Goal: Information Seeking & Learning: Learn about a topic

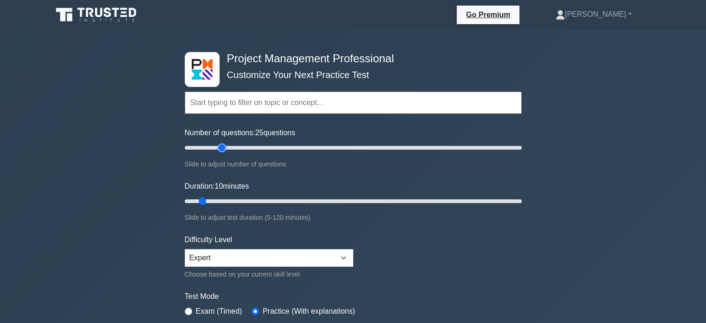
click at [221, 149] on input "Number of questions: 25 questions" at bounding box center [353, 147] width 337 height 11
click at [237, 146] on input "Number of questions: 25 questions" at bounding box center [353, 147] width 337 height 11
click at [249, 146] on input "Number of questions: 40 questions" at bounding box center [353, 147] width 337 height 11
click at [260, 148] on input "Number of questions: 40 questions" at bounding box center [353, 147] width 337 height 11
type input "50"
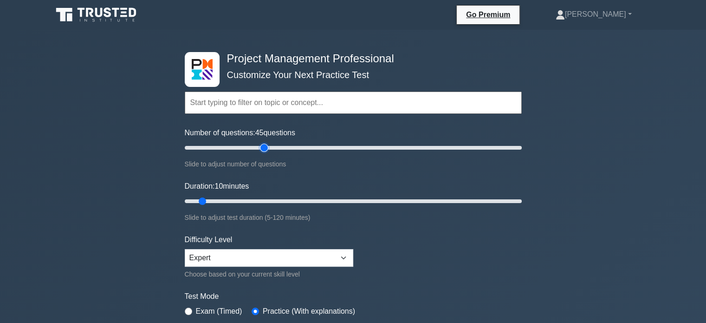
click at [265, 148] on input "Number of questions: 45 questions" at bounding box center [353, 147] width 337 height 11
type input "35"
click at [276, 202] on input "Duration: 10 minutes" at bounding box center [353, 201] width 337 height 11
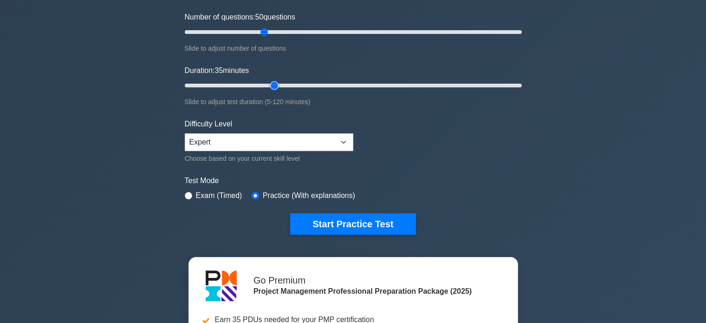
scroll to position [121, 0]
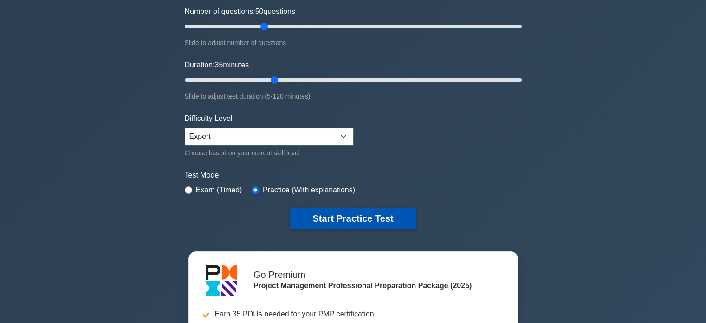
click at [367, 208] on button "Start Practice Test" at bounding box center [352, 218] width 125 height 21
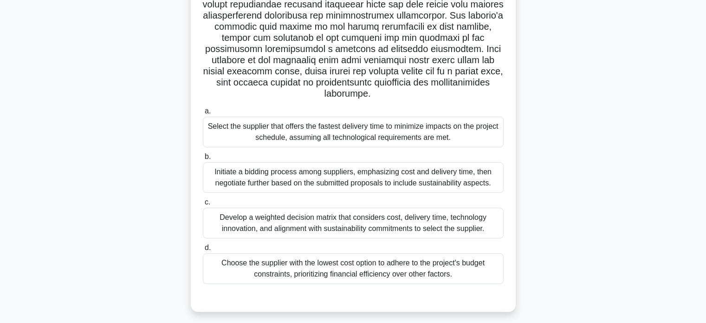
scroll to position [179, 0]
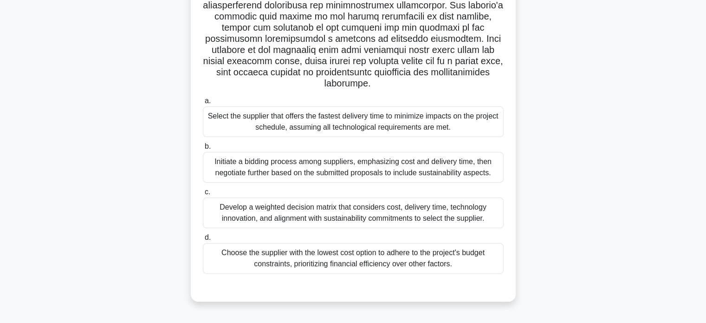
click at [381, 212] on div "Develop a weighted decision matrix that considers cost, delivery time, technolo…" at bounding box center [353, 212] width 301 height 31
click at [203, 195] on input "c. Develop a weighted decision matrix that considers cost, delivery time, techn…" at bounding box center [203, 192] width 0 height 6
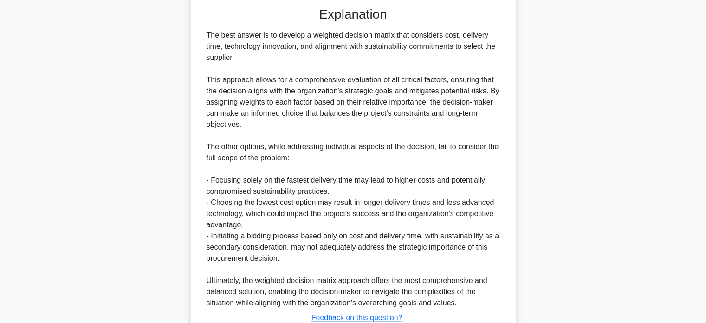
scroll to position [528, 0]
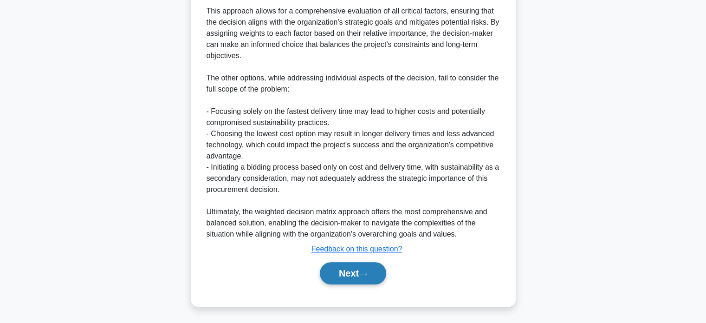
click at [347, 274] on button "Next" at bounding box center [353, 273] width 66 height 22
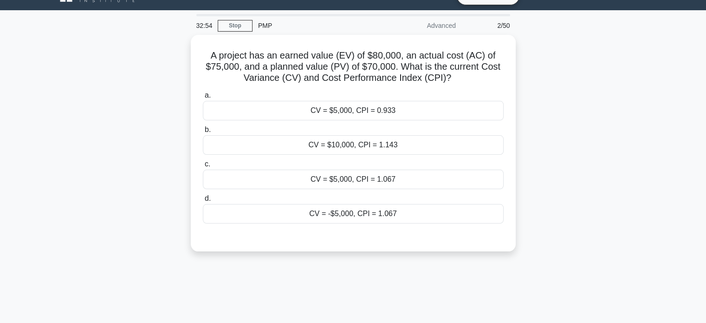
scroll to position [21, 0]
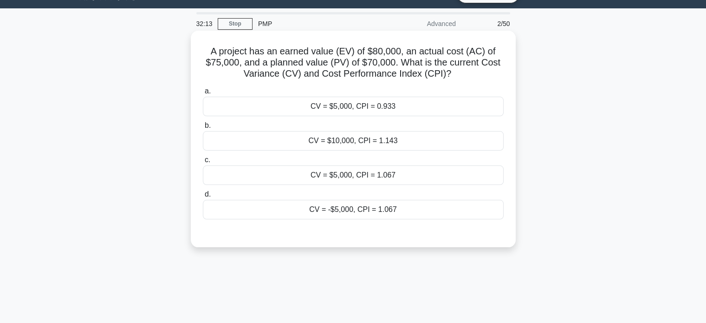
click at [366, 142] on div "CV = $10,000, CPI = 1.143" at bounding box center [353, 141] width 301 height 20
click at [203, 129] on input "b. CV = $10,000, CPI = 1.143" at bounding box center [203, 126] width 0 height 6
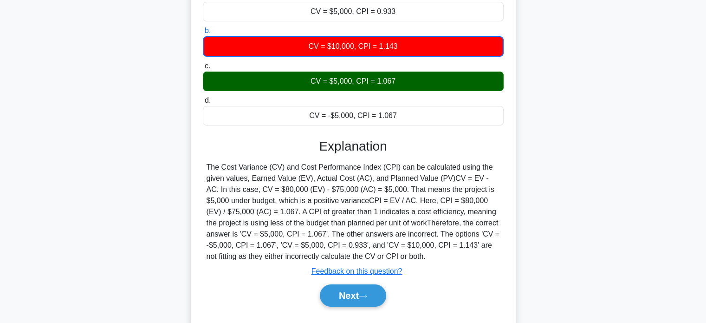
scroll to position [128, 0]
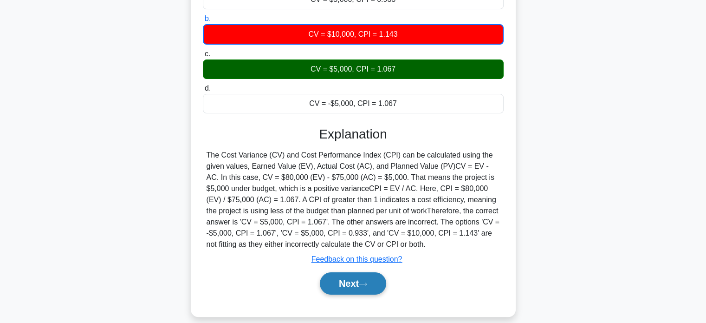
click at [348, 281] on button "Next" at bounding box center [353, 283] width 66 height 22
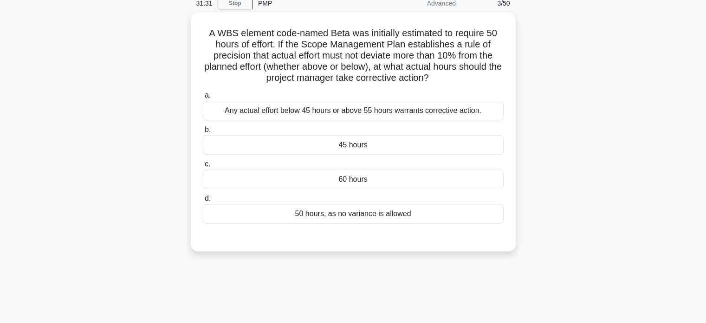
scroll to position [44, 0]
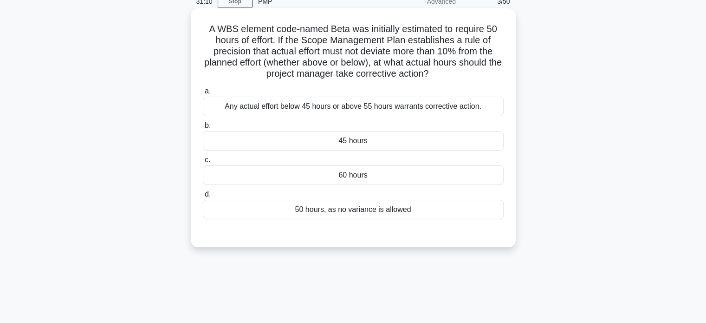
click at [308, 106] on div "Any actual effort below 45 hours or above 55 hours warrants corrective action." at bounding box center [353, 107] width 301 height 20
click at [203, 94] on input "a. Any actual effort below 45 hours or above 55 hours warrants corrective actio…" at bounding box center [203, 91] width 0 height 6
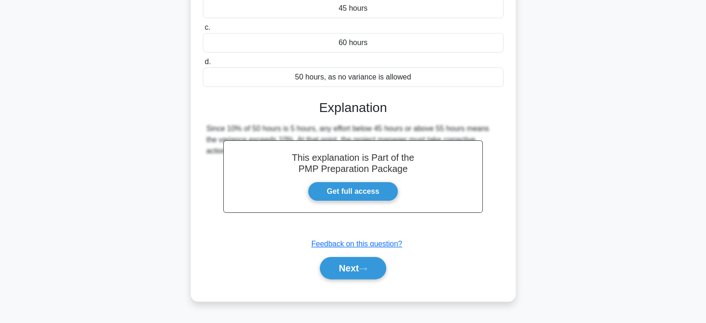
scroll to position [179, 0]
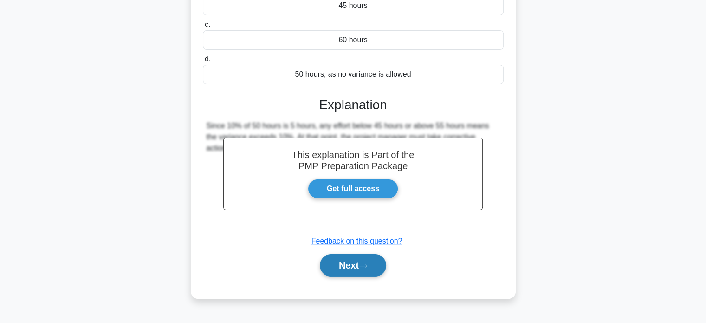
click at [356, 261] on button "Next" at bounding box center [353, 265] width 66 height 22
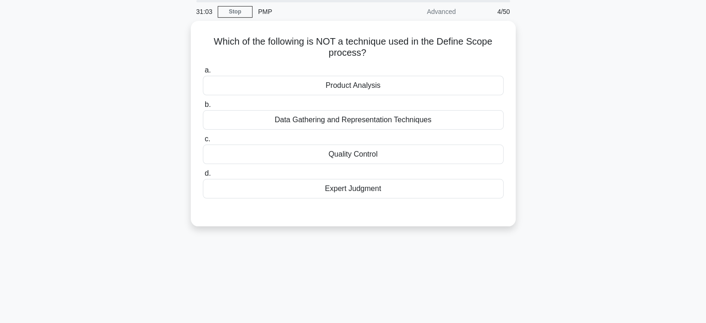
scroll to position [35, 0]
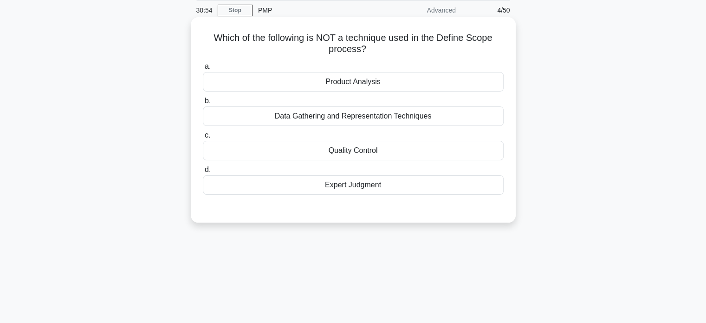
click at [351, 153] on div "Quality Control" at bounding box center [353, 151] width 301 height 20
click at [203, 138] on input "c. Quality Control" at bounding box center [203, 135] width 0 height 6
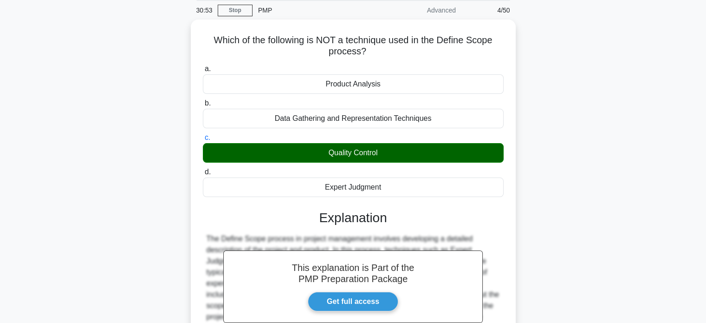
scroll to position [179, 0]
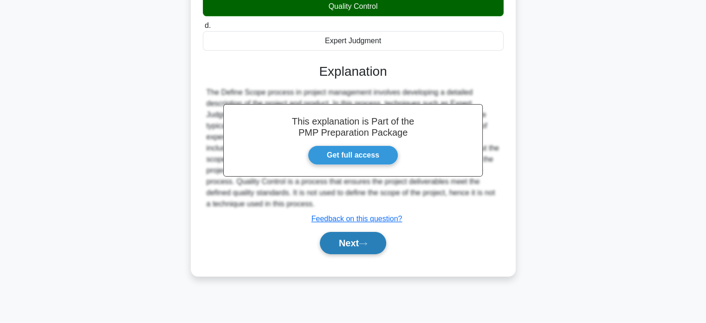
click at [357, 242] on button "Next" at bounding box center [353, 243] width 66 height 22
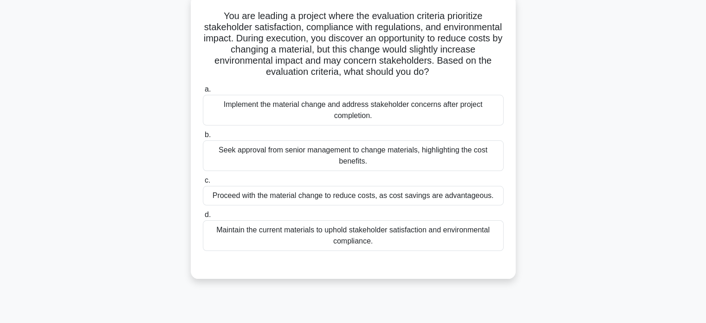
scroll to position [58, 0]
click at [393, 237] on div "Maintain the current materials to uphold stakeholder satisfaction and environme…" at bounding box center [353, 234] width 301 height 31
click at [203, 217] on input "d. Maintain the current materials to uphold stakeholder satisfaction and enviro…" at bounding box center [203, 214] width 0 height 6
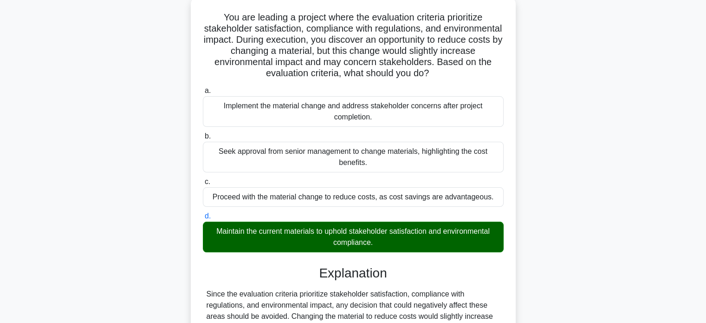
scroll to position [249, 0]
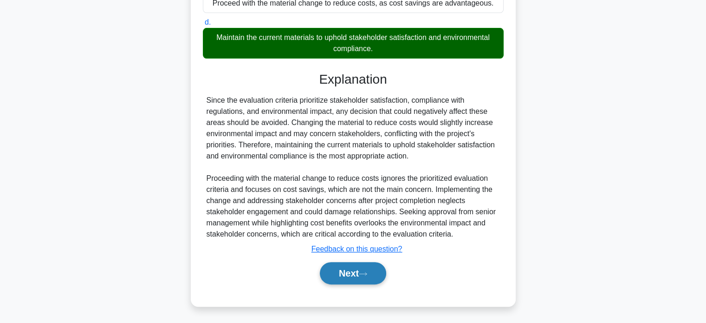
click at [341, 271] on button "Next" at bounding box center [353, 273] width 66 height 22
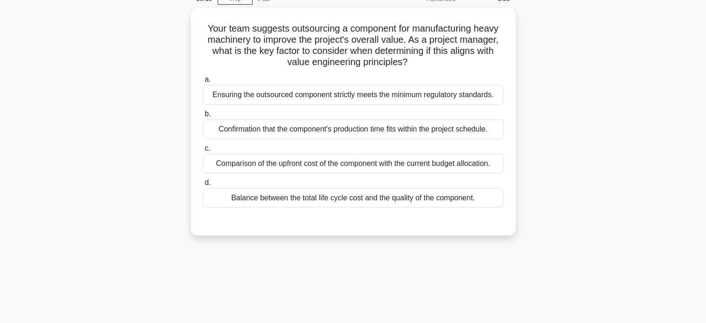
scroll to position [49, 0]
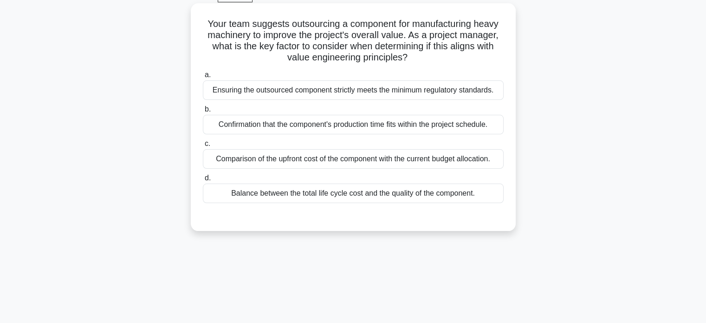
click at [336, 193] on div "Balance between the total life cycle cost and the quality of the component." at bounding box center [353, 193] width 301 height 20
click at [203, 181] on input "d. Balance between the total life cycle cost and the quality of the component." at bounding box center [203, 178] width 0 height 6
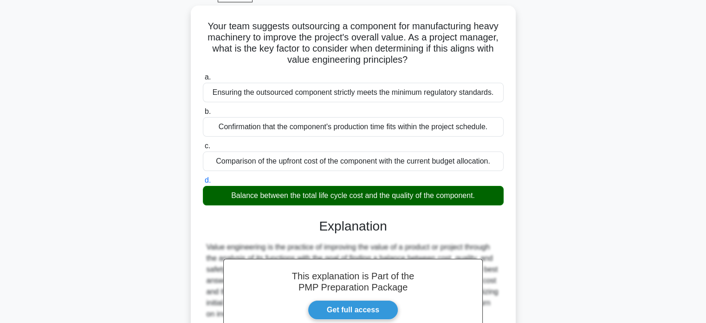
scroll to position [227, 0]
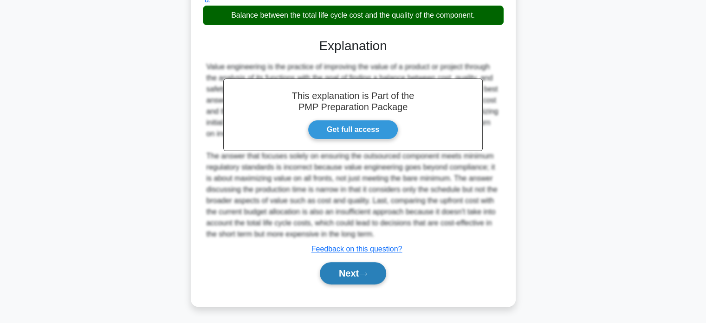
click at [341, 267] on button "Next" at bounding box center [353, 273] width 66 height 22
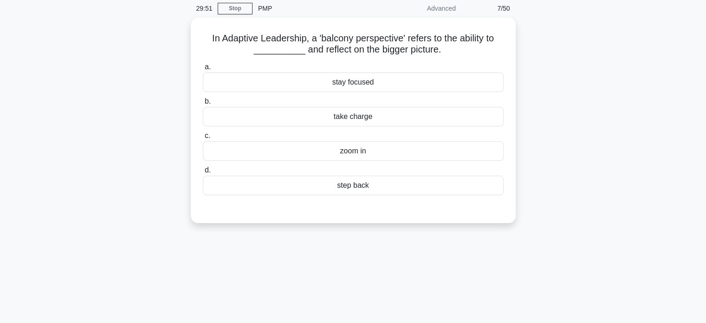
scroll to position [32, 0]
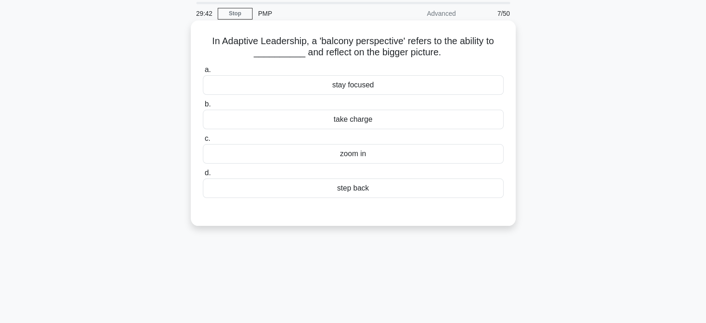
click at [355, 193] on div "step back" at bounding box center [353, 188] width 301 height 20
click at [203, 176] on input "d. step back" at bounding box center [203, 173] width 0 height 6
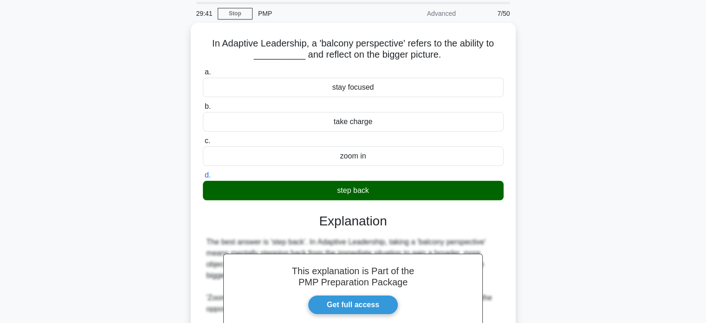
scroll to position [182, 0]
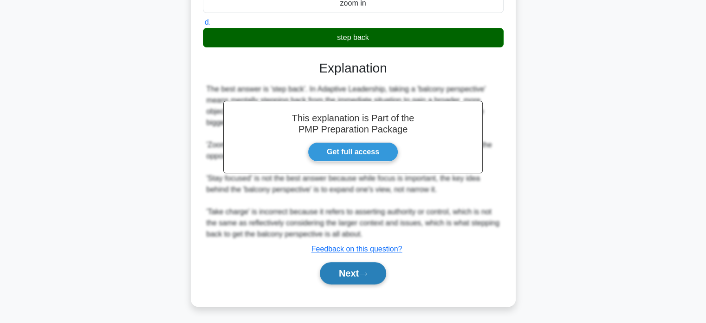
click at [348, 274] on button "Next" at bounding box center [353, 273] width 66 height 22
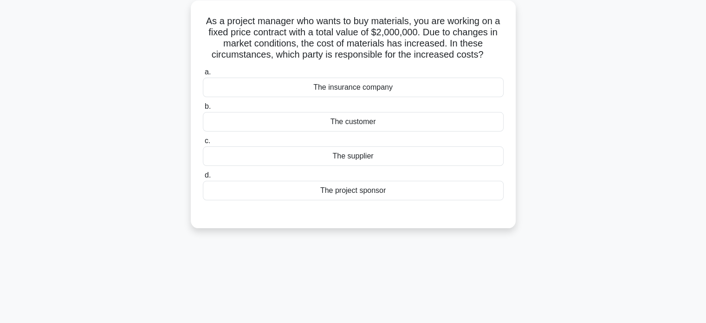
scroll to position [54, 0]
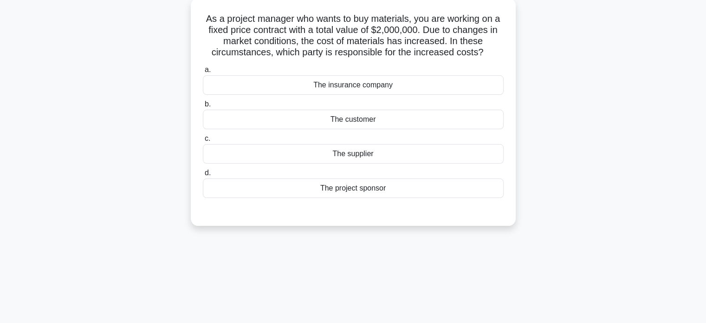
click at [346, 155] on div "The supplier" at bounding box center [353, 154] width 301 height 20
click at [203, 142] on input "c. The supplier" at bounding box center [203, 139] width 0 height 6
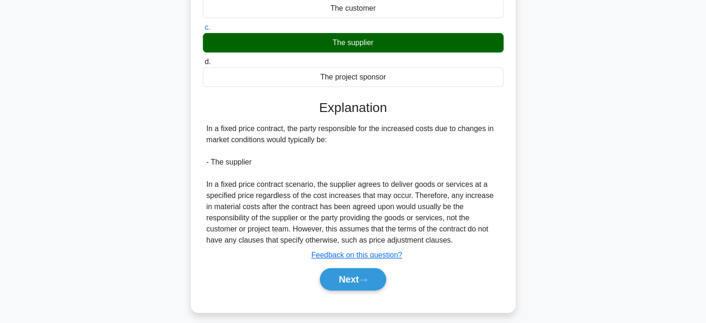
scroll to position [179, 0]
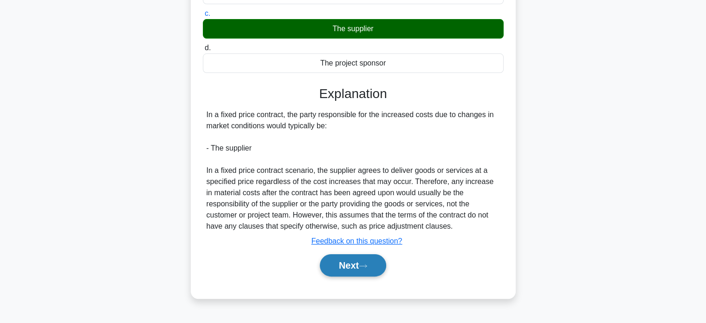
click at [350, 274] on button "Next" at bounding box center [353, 265] width 66 height 22
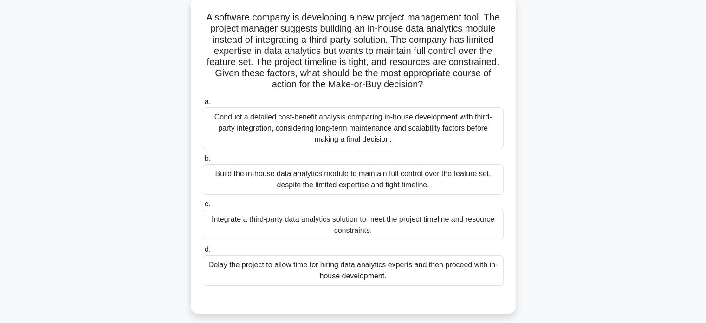
scroll to position [59, 0]
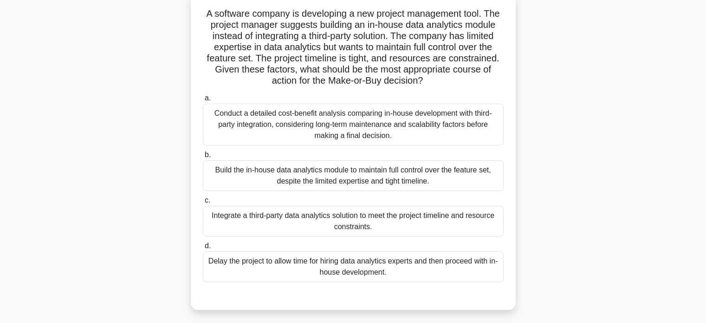
click at [364, 226] on div "Integrate a third-party data analytics solution to meet the project timeline an…" at bounding box center [353, 221] width 301 height 31
click at [203, 203] on input "c. Integrate a third-party data analytics solution to meet the project timeline…" at bounding box center [203, 200] width 0 height 6
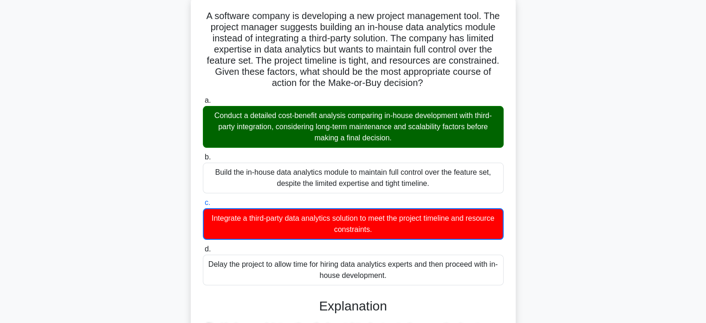
scroll to position [250, 0]
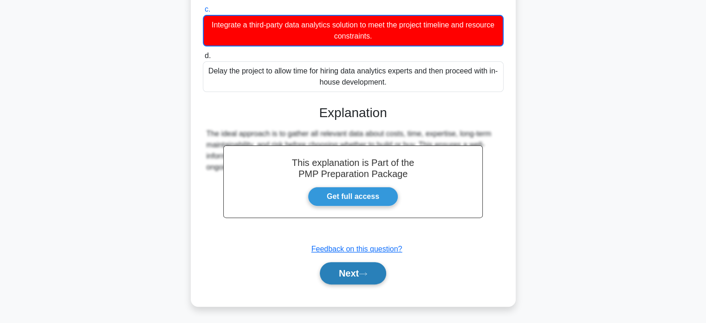
click at [359, 273] on button "Next" at bounding box center [353, 273] width 66 height 22
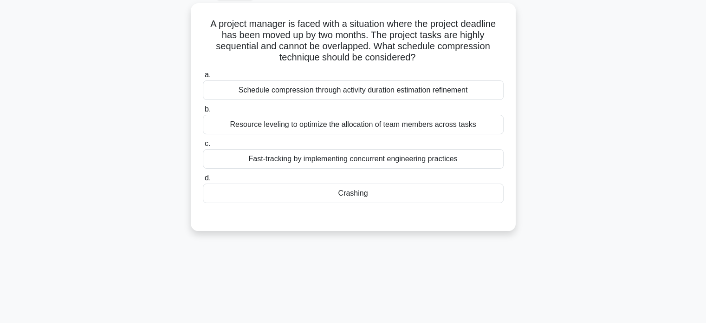
scroll to position [52, 0]
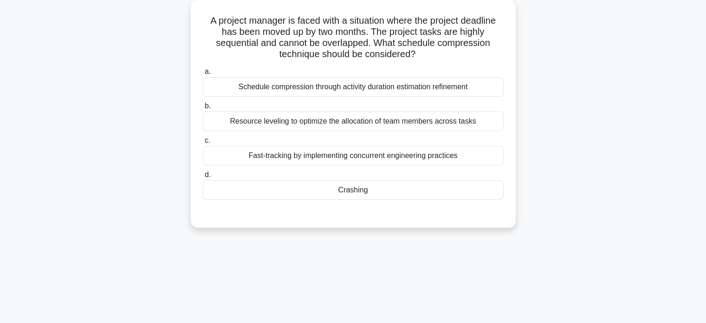
click at [352, 188] on div "Crashing" at bounding box center [353, 190] width 301 height 20
click at [203, 178] on input "d. Crashing" at bounding box center [203, 175] width 0 height 6
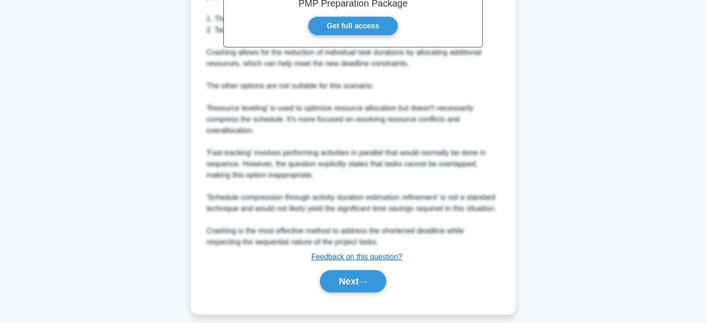
scroll to position [334, 0]
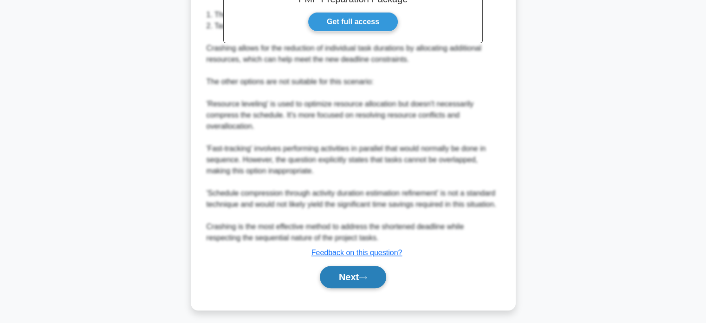
click at [346, 278] on button "Next" at bounding box center [353, 277] width 66 height 22
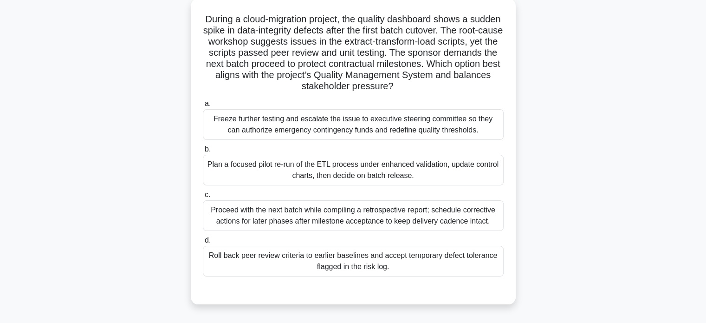
scroll to position [58, 0]
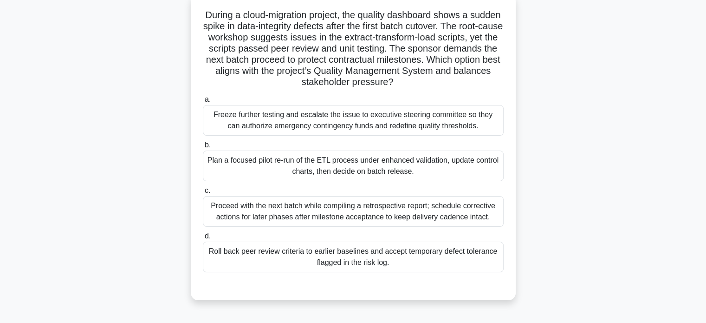
click at [338, 165] on div "Plan a focused pilot re-run of the ETL process under enhanced validation, updat…" at bounding box center [353, 165] width 301 height 31
click at [203, 148] on input "b. Plan a focused pilot re-run of the ETL process under enhanced validation, up…" at bounding box center [203, 145] width 0 height 6
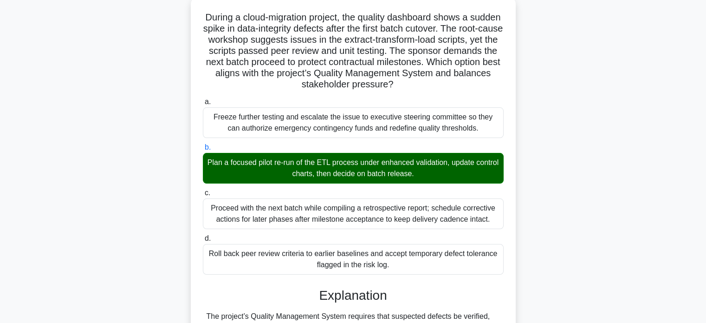
scroll to position [282, 0]
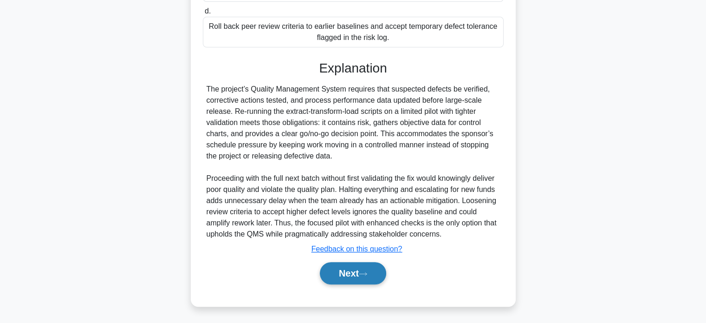
click at [344, 274] on button "Next" at bounding box center [353, 273] width 66 height 22
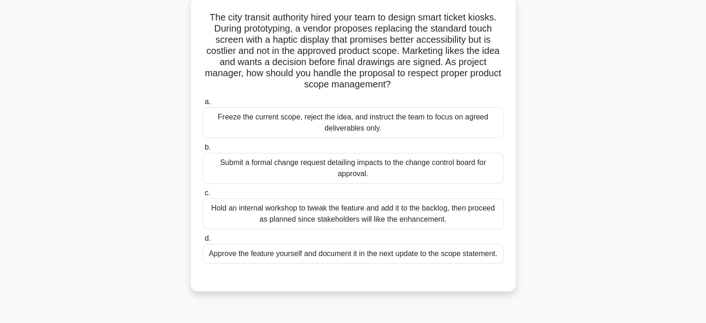
scroll to position [57, 0]
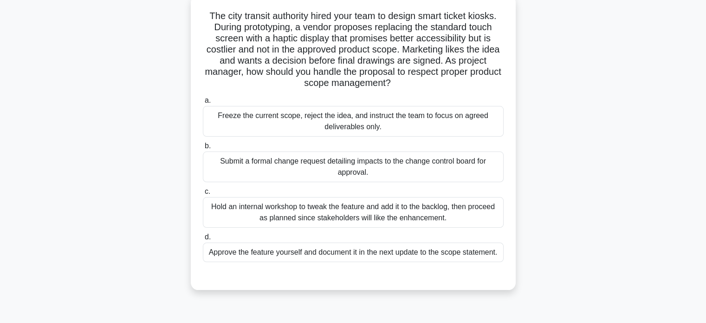
click at [403, 164] on div "Submit a formal change request detailing impacts to the change control board fo…" at bounding box center [353, 166] width 301 height 31
click at [203, 149] on input "b. Submit a formal change request detailing impacts to the change control board…" at bounding box center [203, 146] width 0 height 6
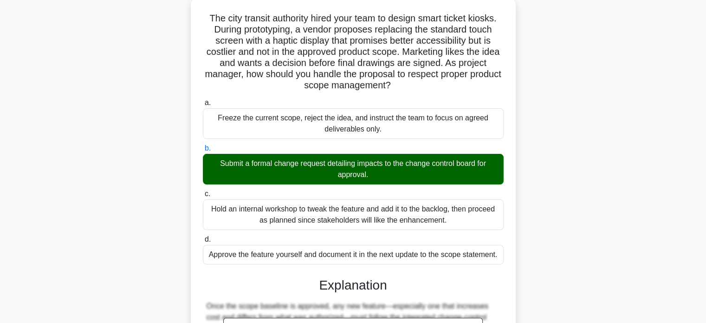
scroll to position [260, 0]
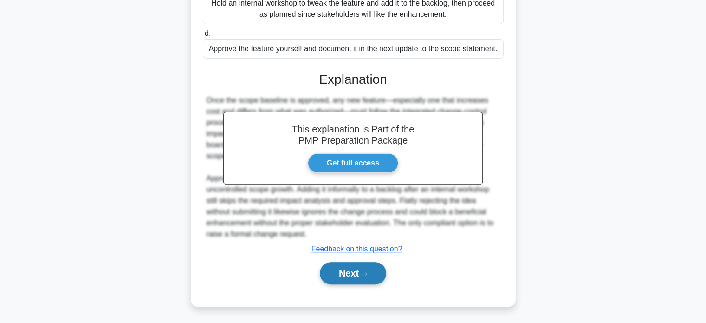
click at [338, 273] on button "Next" at bounding box center [353, 273] width 66 height 22
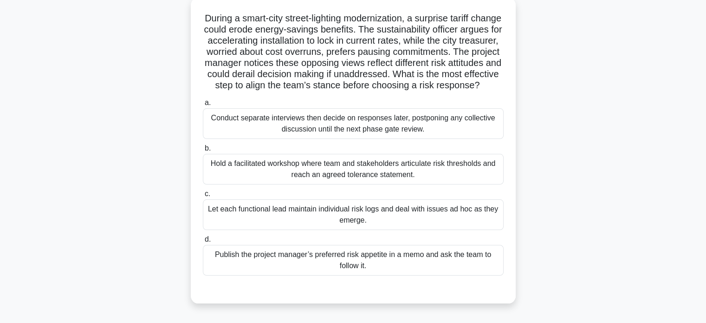
scroll to position [59, 0]
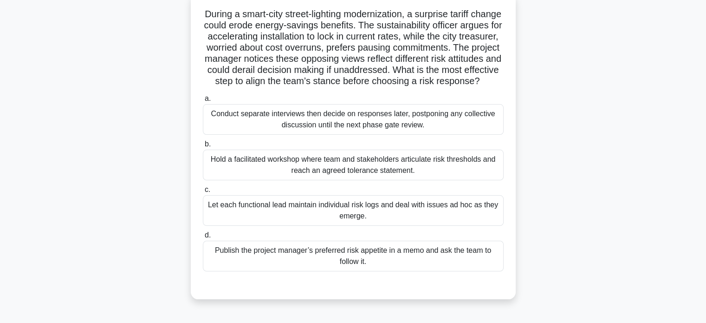
click at [388, 167] on div "Hold a facilitated workshop where team and stakeholders articulate risk thresho…" at bounding box center [353, 165] width 301 height 31
click at [203, 147] on input "b. Hold a facilitated workshop where team and stakeholders articulate risk thre…" at bounding box center [203, 144] width 0 height 6
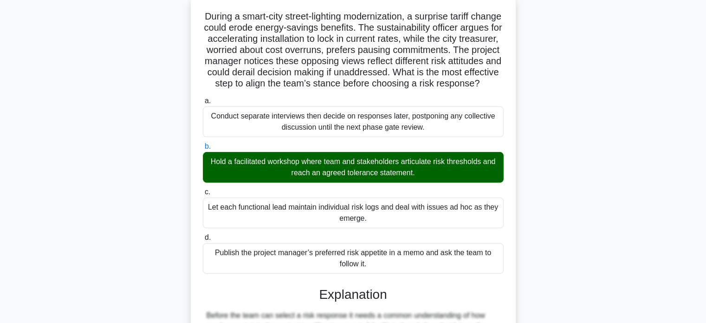
scroll to position [282, 0]
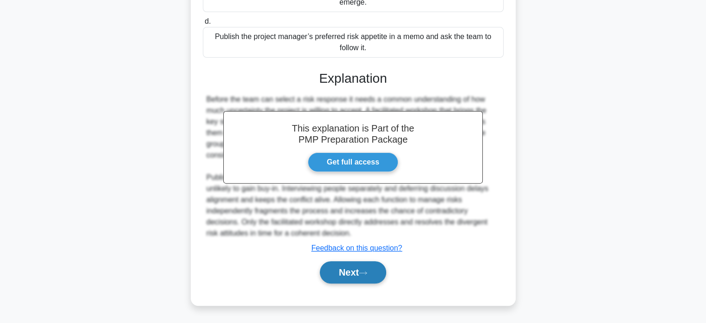
click at [354, 277] on button "Next" at bounding box center [353, 272] width 66 height 22
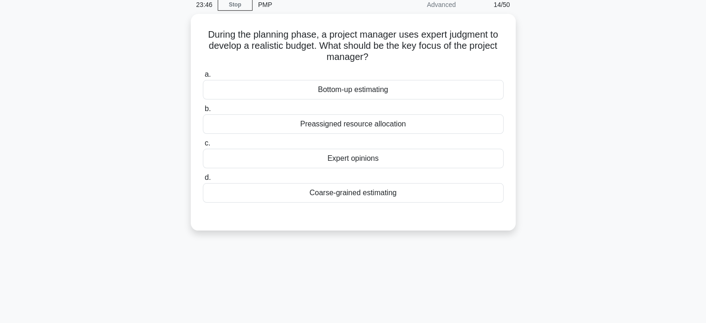
scroll to position [41, 0]
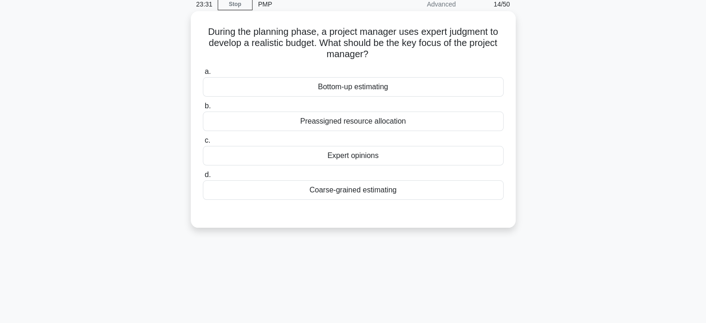
click at [365, 162] on div "Expert opinions" at bounding box center [353, 156] width 301 height 20
click at [203, 144] on input "c. Expert opinions" at bounding box center [203, 140] width 0 height 6
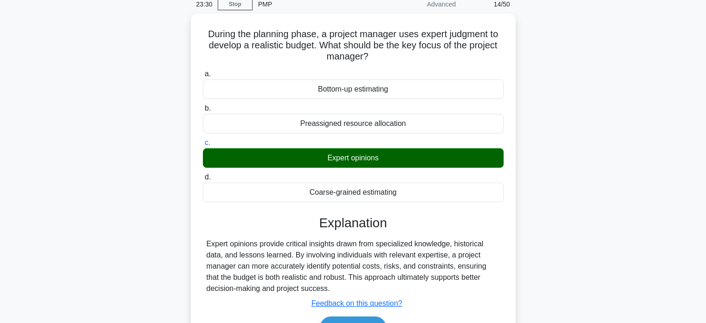
scroll to position [179, 0]
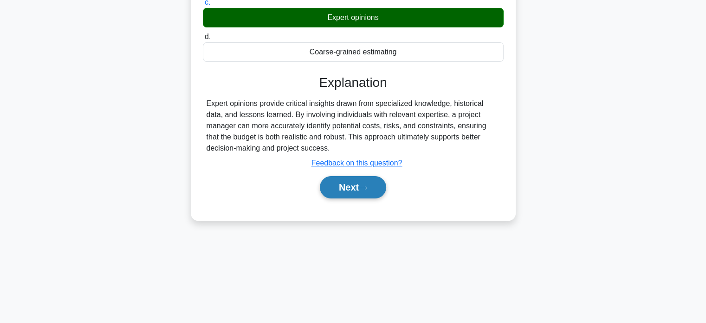
click at [366, 188] on icon at bounding box center [363, 187] width 8 height 5
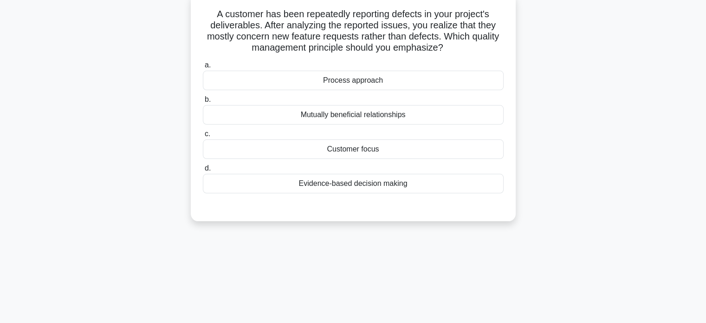
scroll to position [53, 0]
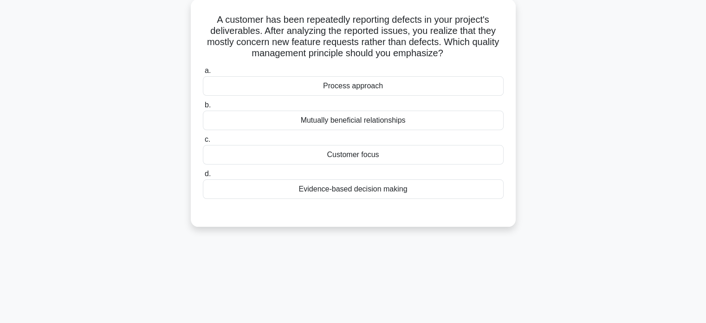
click at [357, 190] on div "Evidence-based decision making" at bounding box center [353, 189] width 301 height 20
click at [203, 177] on input "d. Evidence-based decision making" at bounding box center [203, 174] width 0 height 6
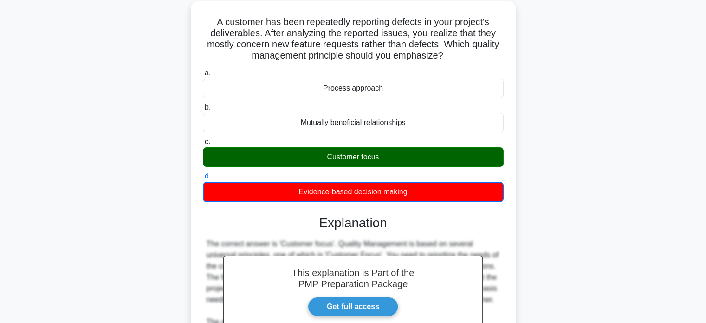
scroll to position [205, 0]
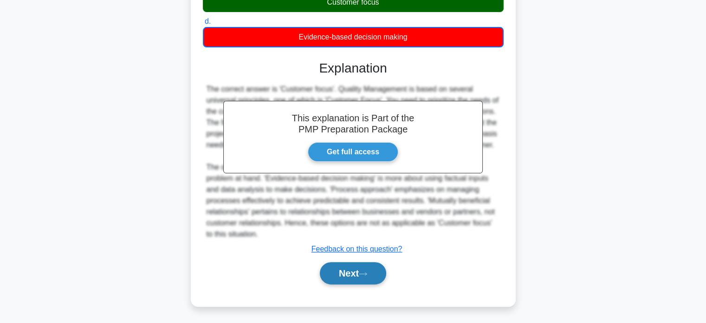
click at [366, 266] on button "Next" at bounding box center [353, 273] width 66 height 22
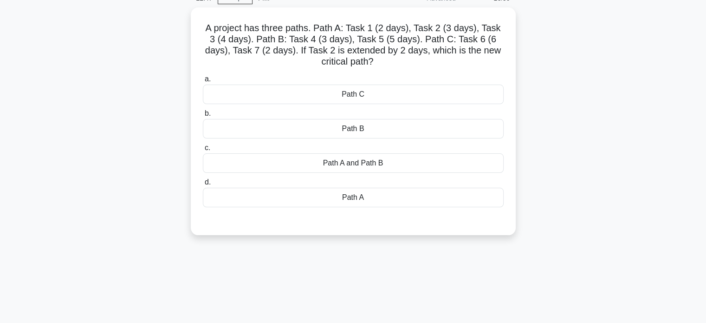
scroll to position [45, 0]
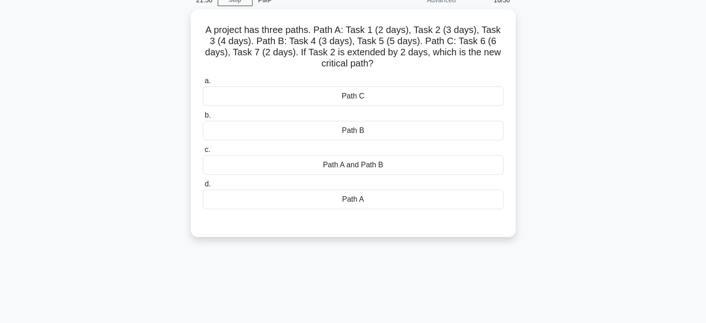
click at [699, 50] on main "21:50 Stop PMP Advanced 16/50 A project has three paths. Path A: Task 1 (2 days…" at bounding box center [353, 221] width 706 height 472
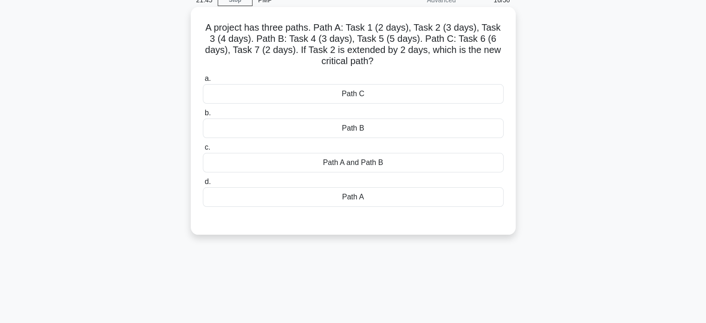
click at [351, 197] on div "Path A" at bounding box center [353, 197] width 301 height 20
click at [203, 185] on input "d. Path A" at bounding box center [203, 182] width 0 height 6
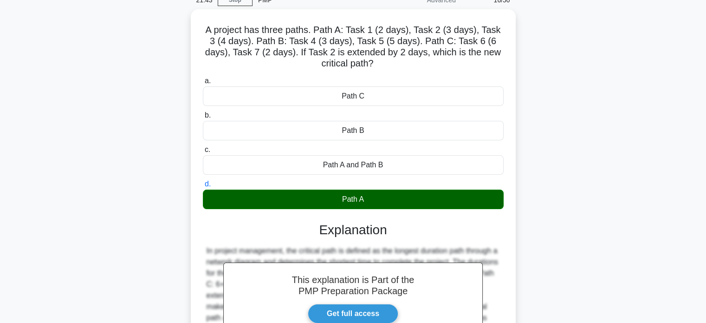
scroll to position [179, 0]
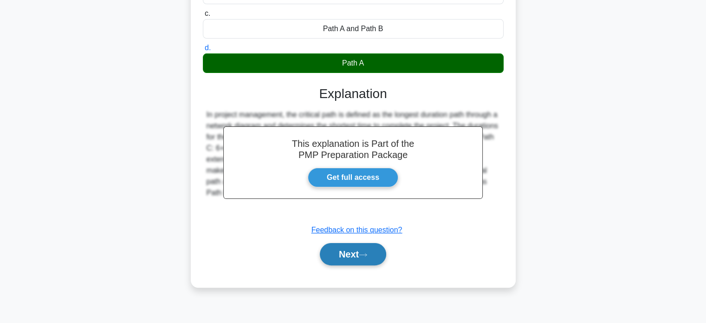
click at [346, 254] on button "Next" at bounding box center [353, 254] width 66 height 22
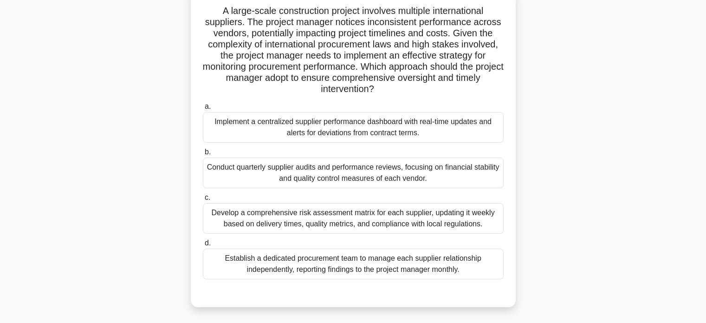
scroll to position [57, 0]
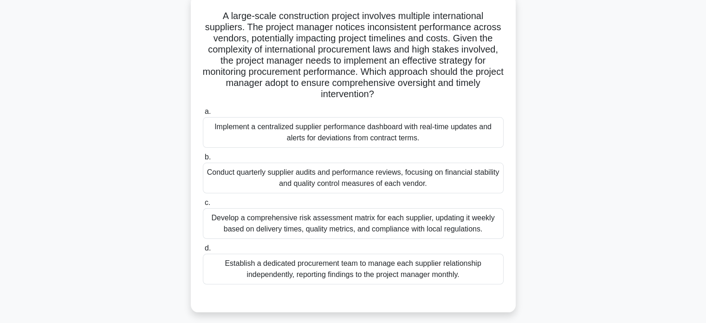
click at [334, 219] on div "Develop a comprehensive risk assessment matrix for each supplier, updating it w…" at bounding box center [353, 223] width 301 height 31
click at [203, 206] on input "c. Develop a comprehensive risk assessment matrix for each supplier, updating i…" at bounding box center [203, 203] width 0 height 6
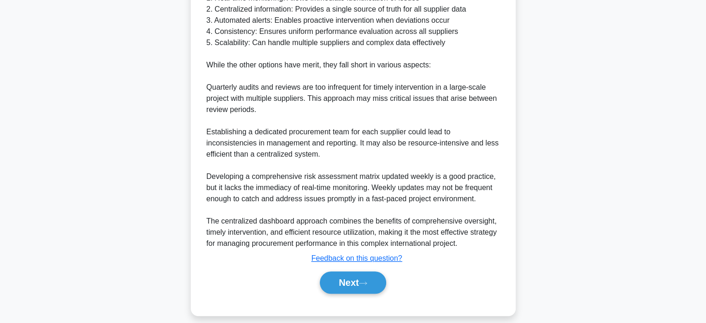
scroll to position [462, 0]
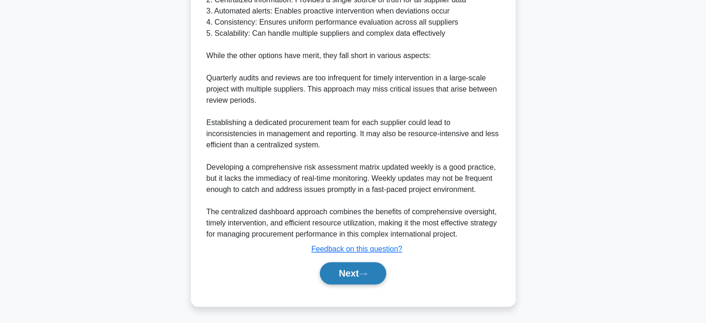
click at [362, 268] on button "Next" at bounding box center [353, 273] width 66 height 22
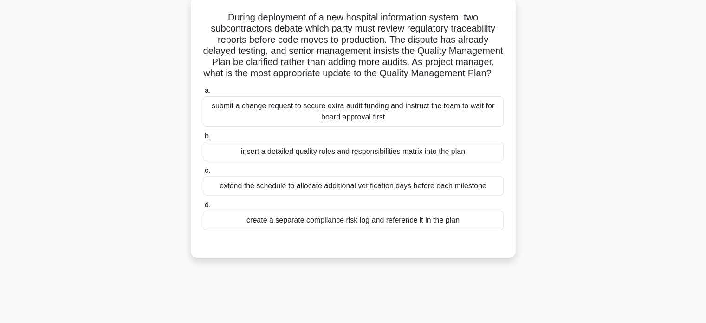
scroll to position [59, 0]
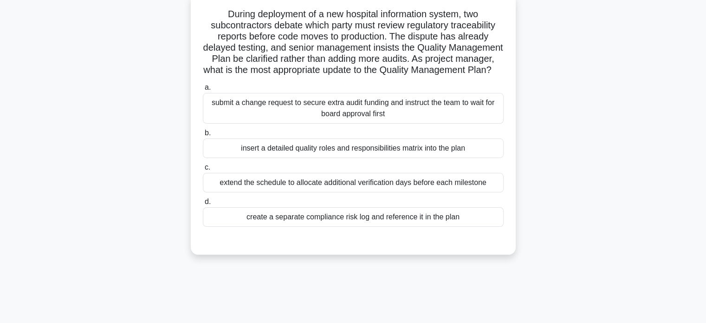
click at [349, 158] on div "insert a detailed quality roles and responsibilities matrix into the plan" at bounding box center [353, 148] width 301 height 20
click at [203, 136] on input "b. insert a detailed quality roles and responsibilities matrix into the plan" at bounding box center [203, 133] width 0 height 6
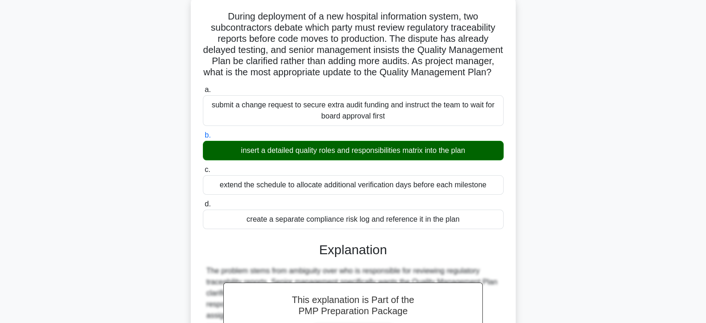
click at [705, 295] on main "19:53 Stop PMP Advanced 18/50 During deployment of a new hospital information s…" at bounding box center [353, 220] width 706 height 498
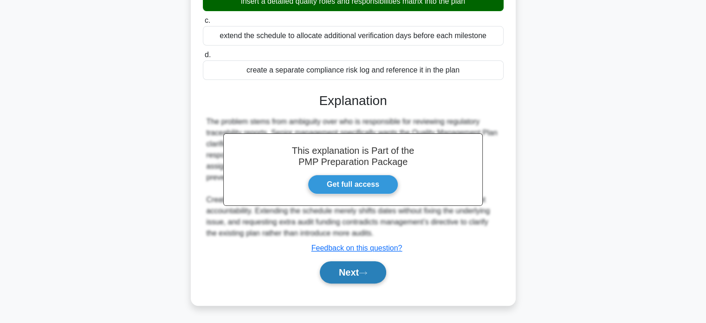
click at [361, 272] on button "Next" at bounding box center [353, 272] width 66 height 22
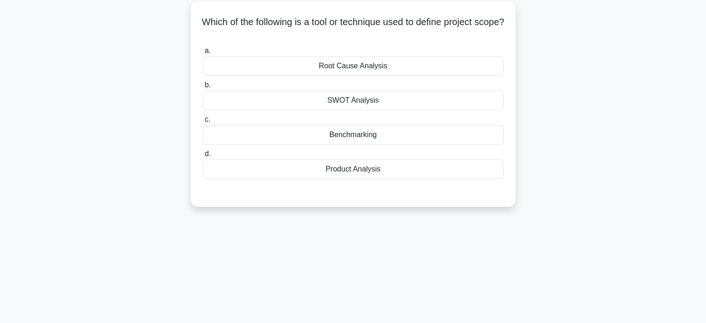
scroll to position [58, 0]
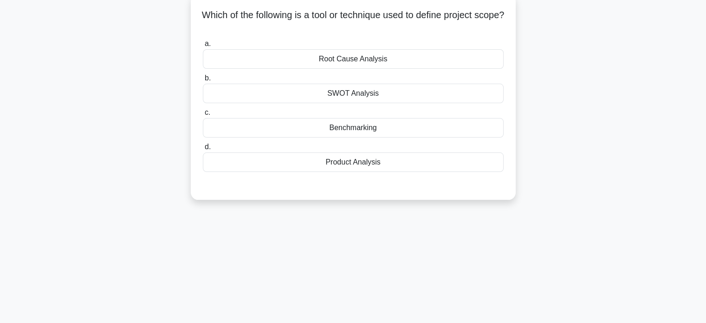
click at [348, 165] on div "Product Analysis" at bounding box center [353, 162] width 301 height 20
click at [203, 150] on input "d. Product Analysis" at bounding box center [203, 147] width 0 height 6
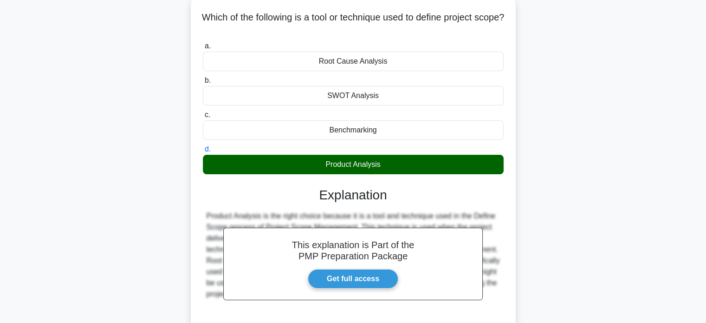
scroll to position [179, 0]
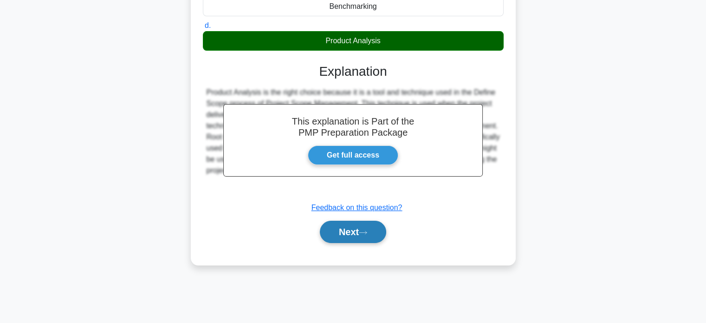
click at [362, 232] on button "Next" at bounding box center [353, 232] width 66 height 22
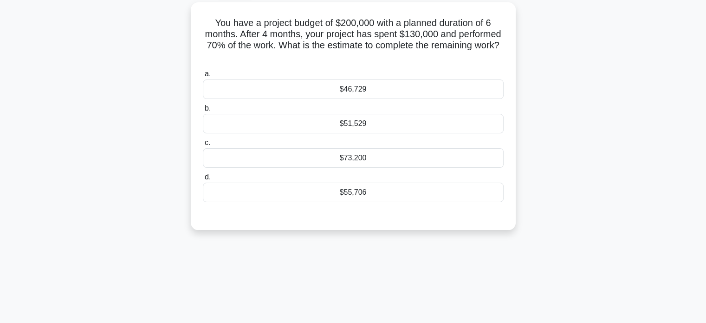
scroll to position [52, 0]
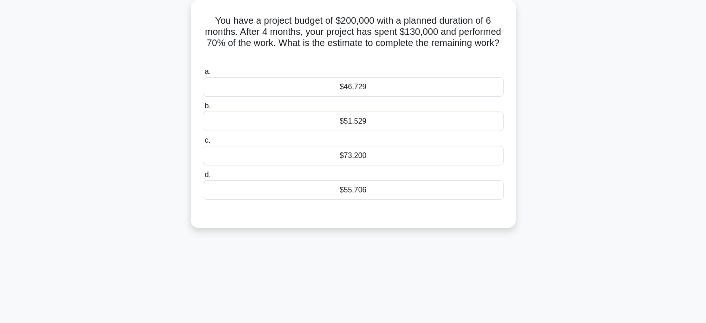
click at [346, 193] on div "$55,706" at bounding box center [353, 190] width 301 height 20
click at [203, 178] on input "d. $55,706" at bounding box center [203, 175] width 0 height 6
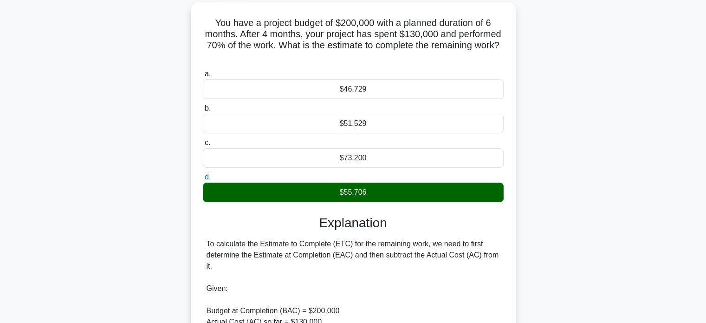
scroll to position [327, 0]
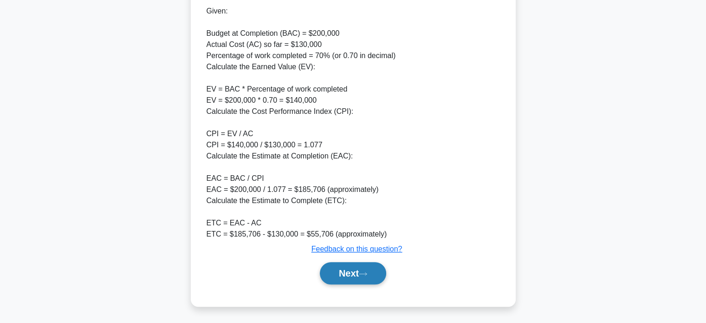
click at [370, 269] on button "Next" at bounding box center [353, 273] width 66 height 22
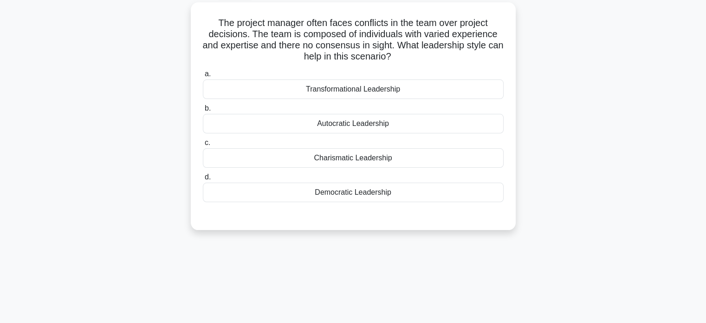
scroll to position [54, 0]
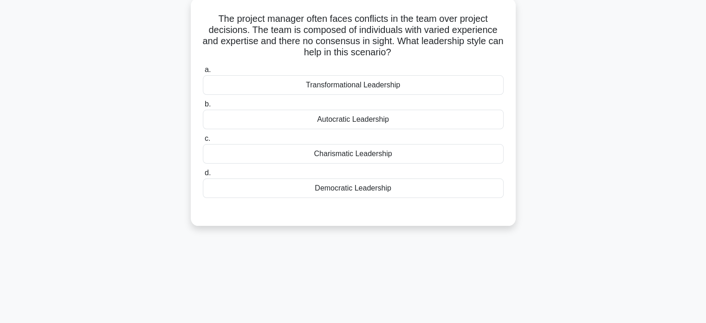
click at [349, 117] on div "Autocratic Leadership" at bounding box center [353, 120] width 301 height 20
click at [203, 107] on input "b. Autocratic Leadership" at bounding box center [203, 104] width 0 height 6
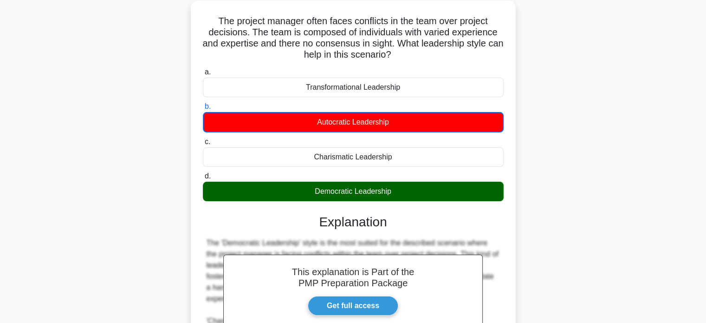
scroll to position [250, 0]
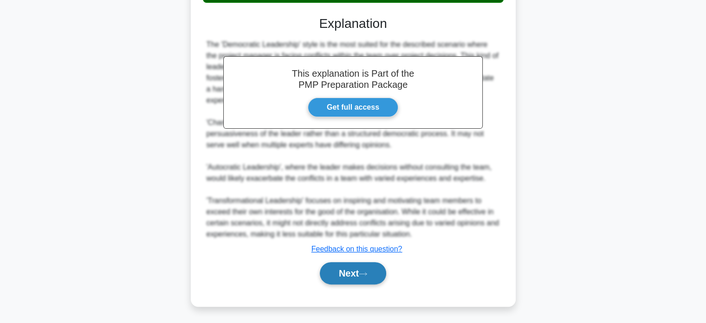
click at [342, 264] on button "Next" at bounding box center [353, 273] width 66 height 22
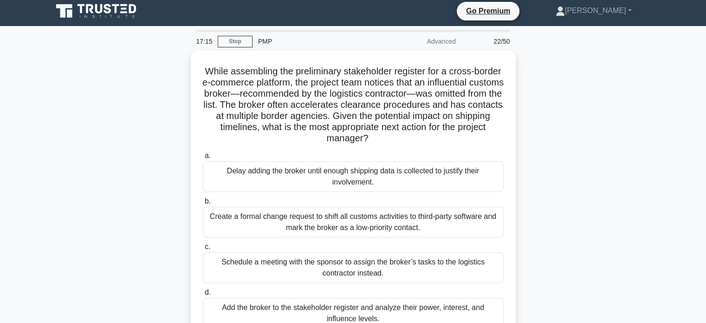
scroll to position [0, 0]
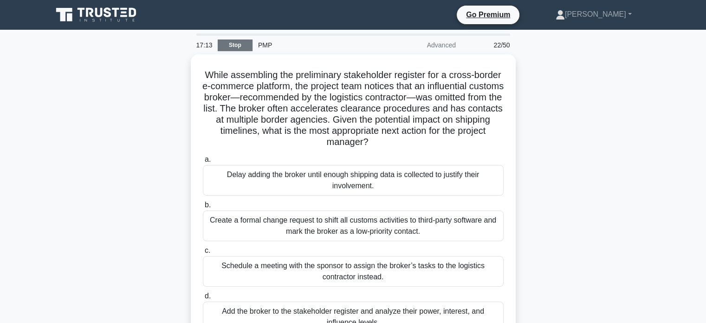
click at [242, 43] on link "Stop" at bounding box center [235, 45] width 35 height 12
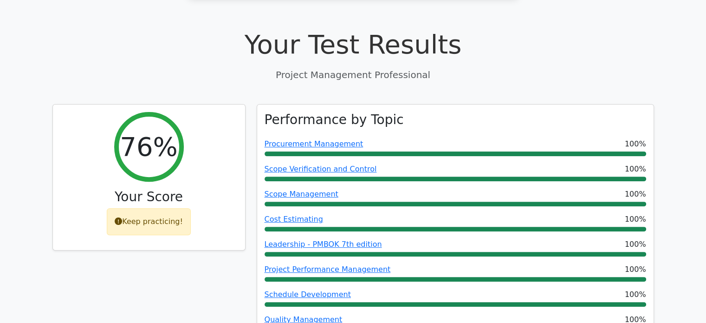
scroll to position [293, 0]
